Goal: Check status

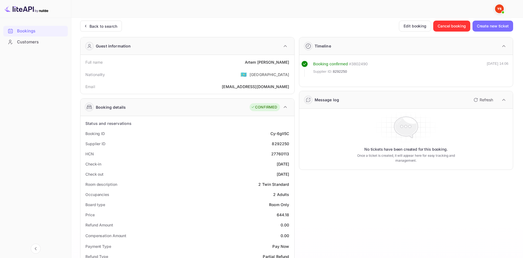
click at [107, 26] on div "Back to search" at bounding box center [103, 26] width 28 height 6
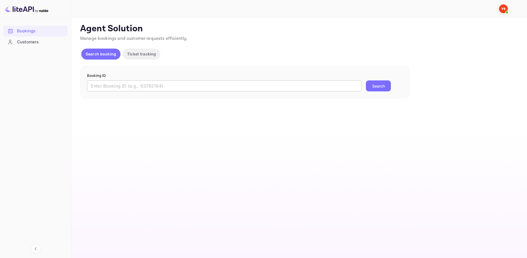
click at [126, 83] on input "text" at bounding box center [224, 85] width 274 height 11
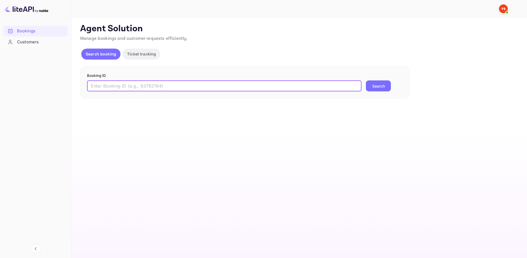
paste input "9309013"
type input "9309013"
click at [373, 89] on button "Search" at bounding box center [378, 85] width 25 height 11
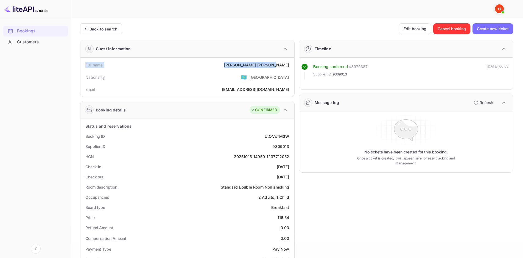
drag, startPoint x: 85, startPoint y: 66, endPoint x: 288, endPoint y: 68, distance: 203.3
click at [288, 68] on div "Full name [PERSON_NAME]" at bounding box center [187, 65] width 209 height 10
copy div "Full name [PERSON_NAME]"
drag, startPoint x: 84, startPoint y: 138, endPoint x: 292, endPoint y: 147, distance: 207.3
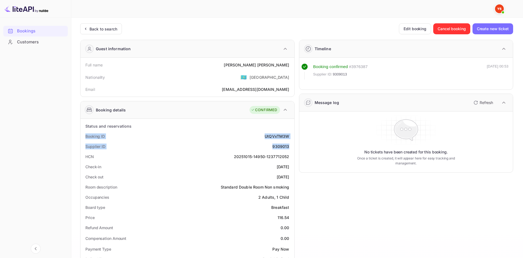
copy div "Booking ID UtQVxTM3W Supplier ID 9309013"
drag, startPoint x: 88, startPoint y: 164, endPoint x: 289, endPoint y: 176, distance: 202.3
copy div "Check-in [DATE] Check out [DATE]"
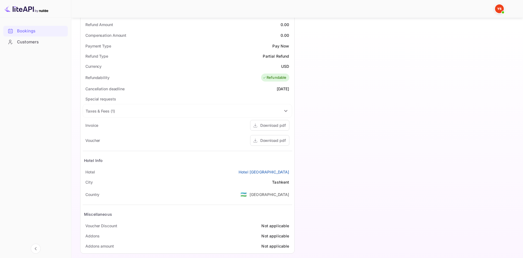
scroll to position [209, 0]
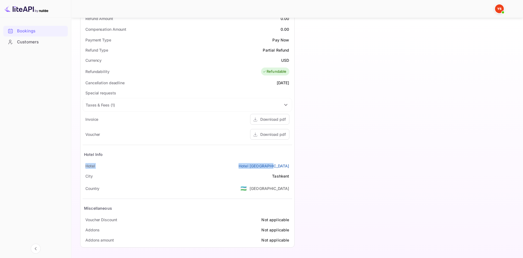
drag, startPoint x: 87, startPoint y: 166, endPoint x: 293, endPoint y: 168, distance: 206.3
click at [293, 168] on div "Status and reservations Booking ID UtQVxTM3W Supplier ID 9309013 HCN 20251015-1…" at bounding box center [187, 78] width 214 height 337
copy div "[GEOGRAPHIC_DATA]"
